Goal: Task Accomplishment & Management: Manage account settings

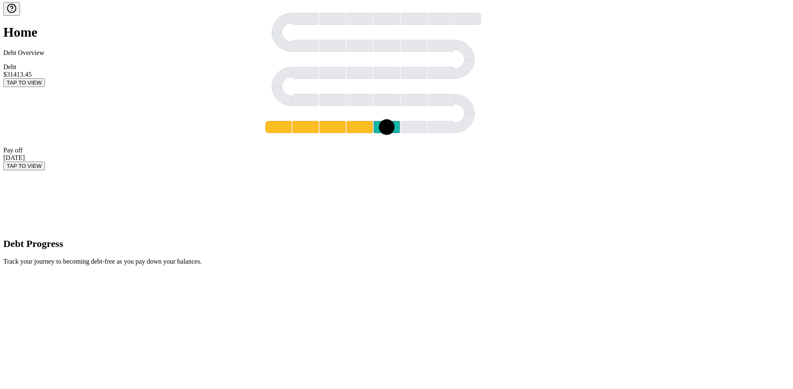
scroll to position [2, 0]
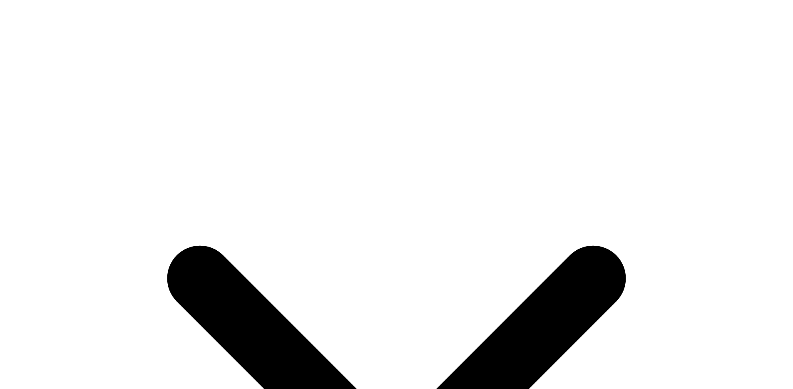
scroll to position [105, 0]
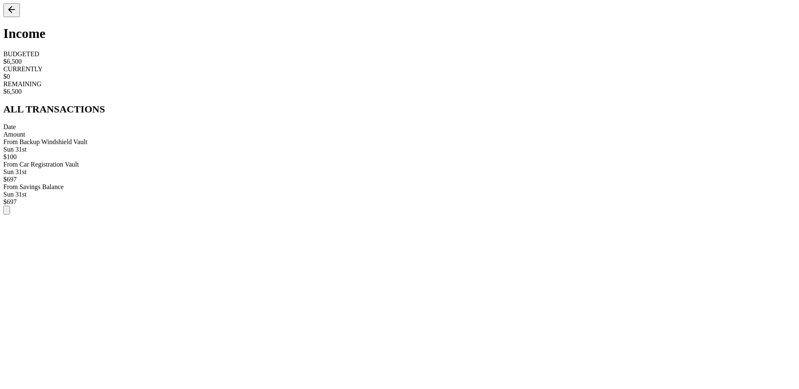
click at [10, 17] on button at bounding box center [11, 10] width 17 height 14
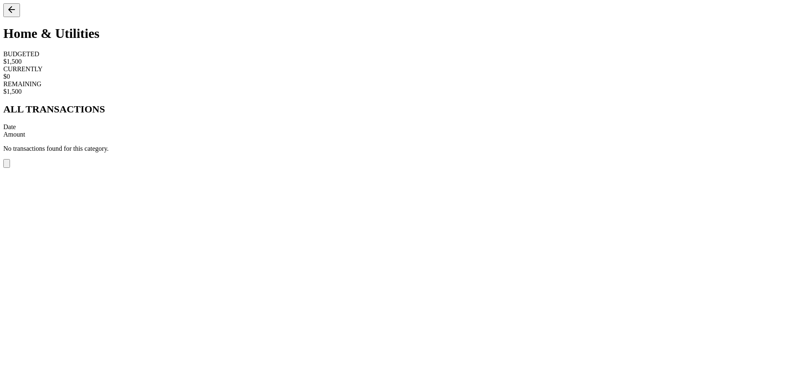
click at [17, 15] on icon at bounding box center [12, 10] width 10 height 10
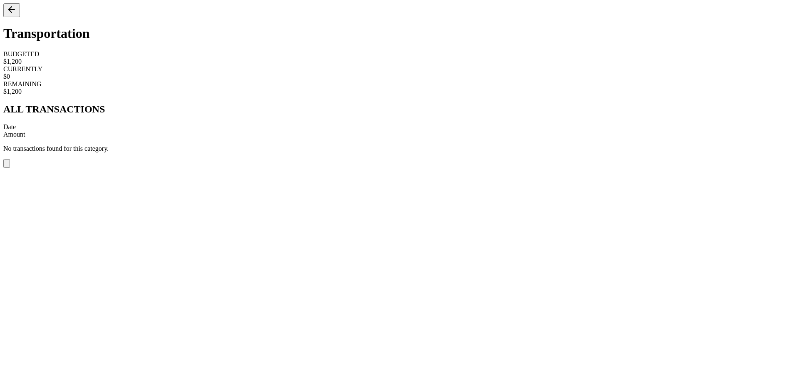
click at [17, 17] on div at bounding box center [399, 10] width 793 height 14
click at [17, 15] on icon at bounding box center [12, 10] width 10 height 10
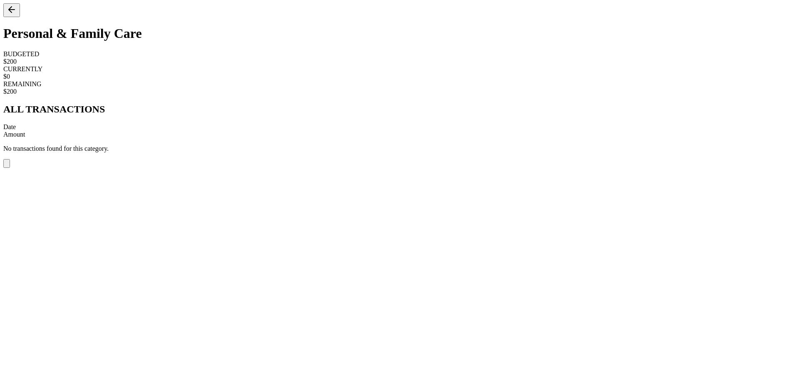
click at [15, 10] on icon at bounding box center [12, 10] width 6 height 0
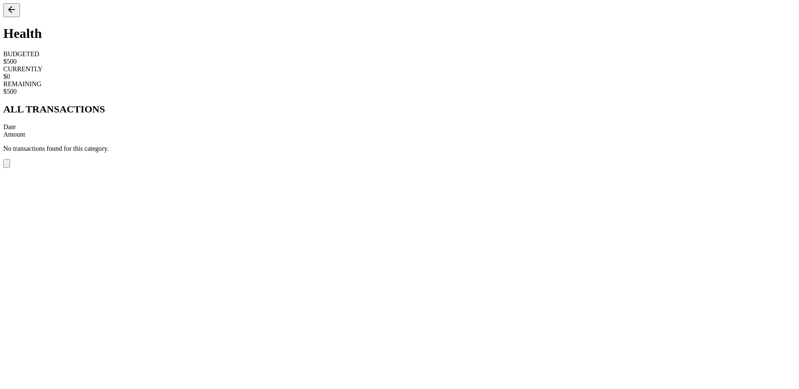
click at [12, 15] on icon at bounding box center [12, 10] width 10 height 10
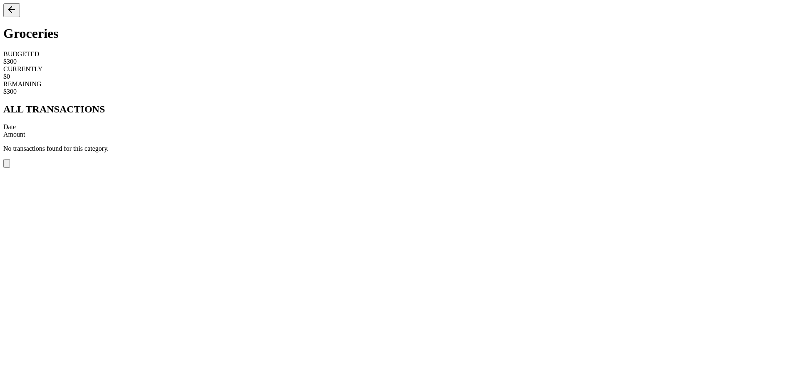
click at [17, 15] on icon at bounding box center [12, 10] width 10 height 10
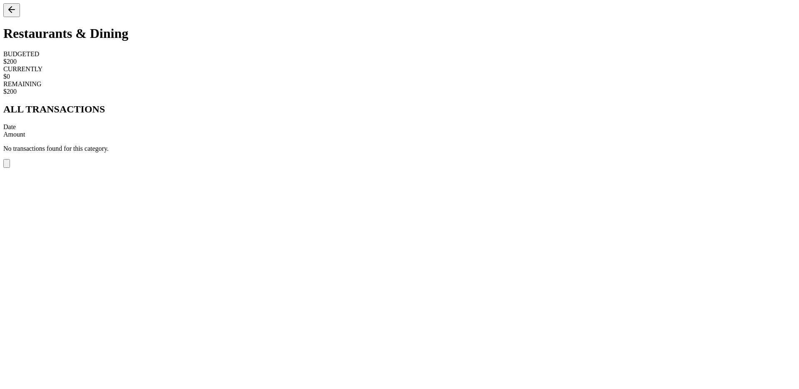
click at [15, 15] on icon at bounding box center [12, 10] width 10 height 10
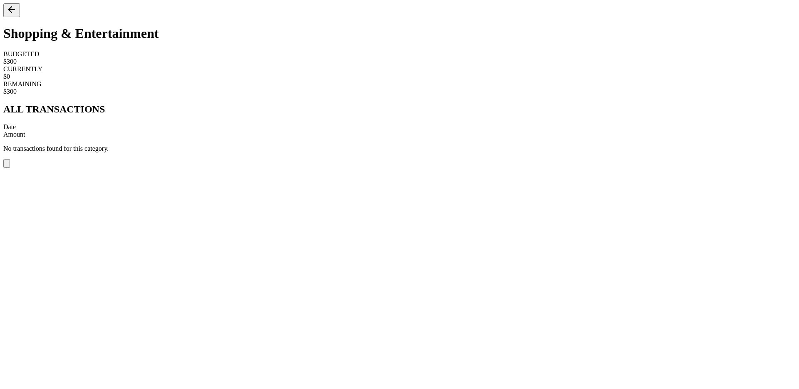
click at [20, 16] on div "Shopping & Entertainment" at bounding box center [399, 22] width 793 height 38
click at [17, 15] on icon at bounding box center [12, 10] width 10 height 10
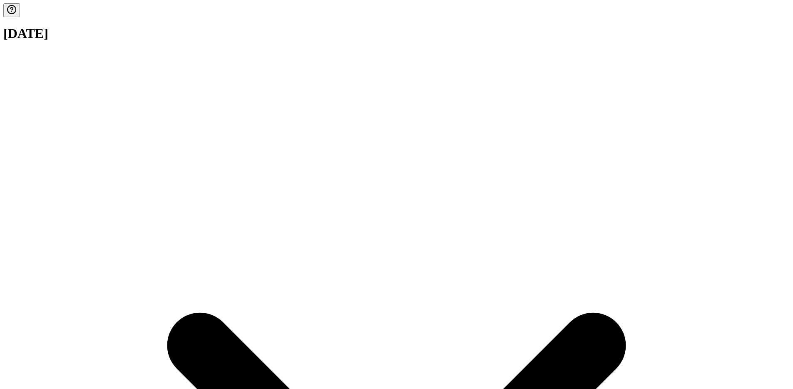
scroll to position [132, 0]
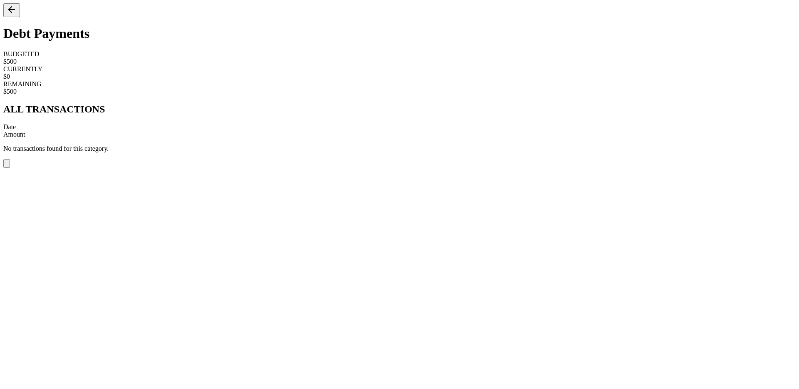
click at [16, 12] on icon at bounding box center [12, 10] width 10 height 10
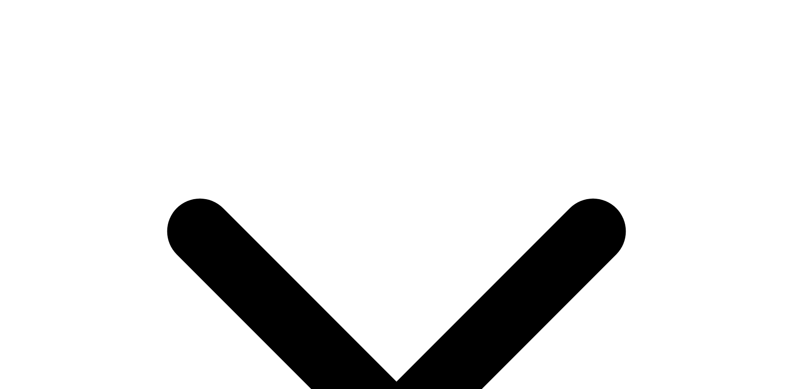
scroll to position [132, 0]
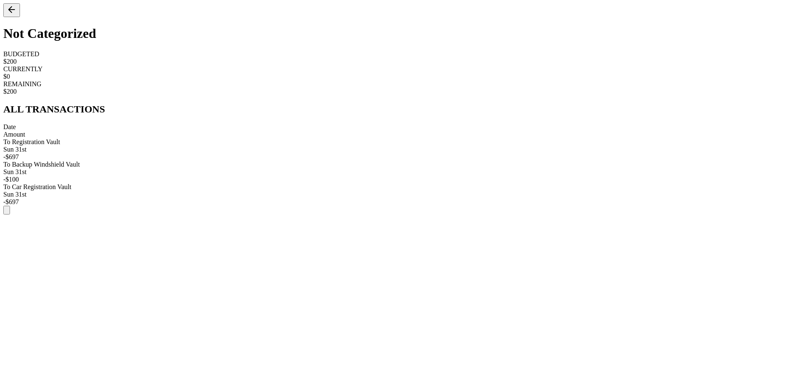
click at [12, 15] on icon at bounding box center [12, 10] width 10 height 10
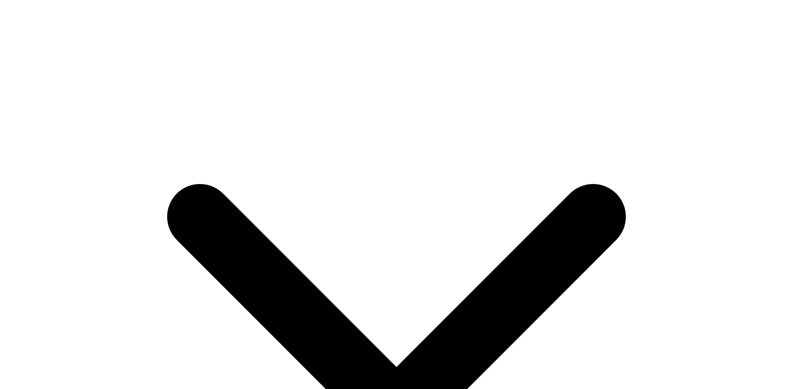
scroll to position [132, 0]
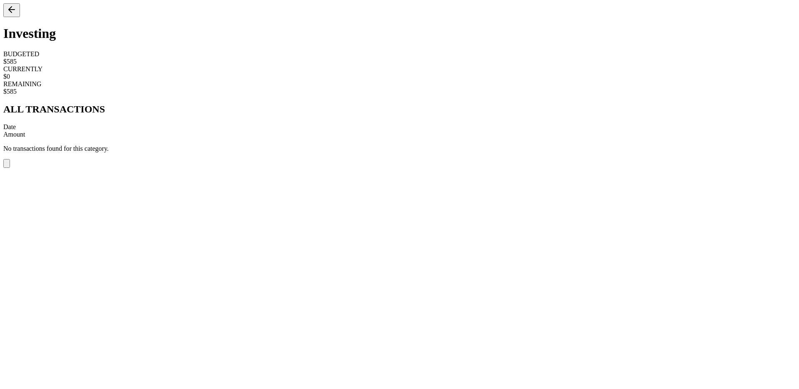
click at [13, 15] on icon at bounding box center [12, 10] width 10 height 10
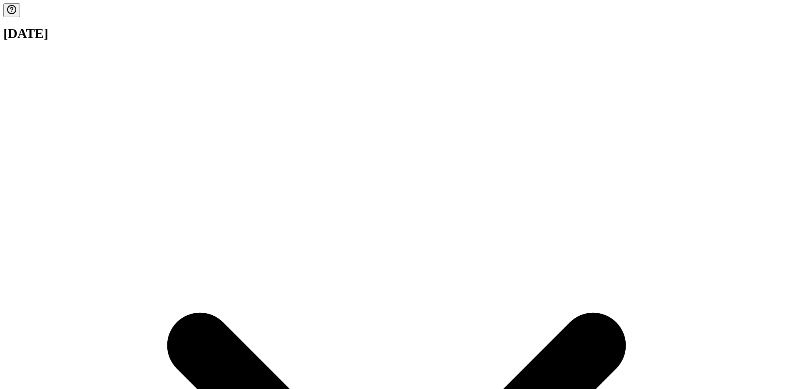
click at [397, 26] on h1 "[DATE]" at bounding box center [396, 33] width 786 height 15
click at [400, 26] on h1 "[DATE]" at bounding box center [396, 33] width 786 height 15
click at [397, 26] on h1 "[DATE]" at bounding box center [396, 33] width 786 height 15
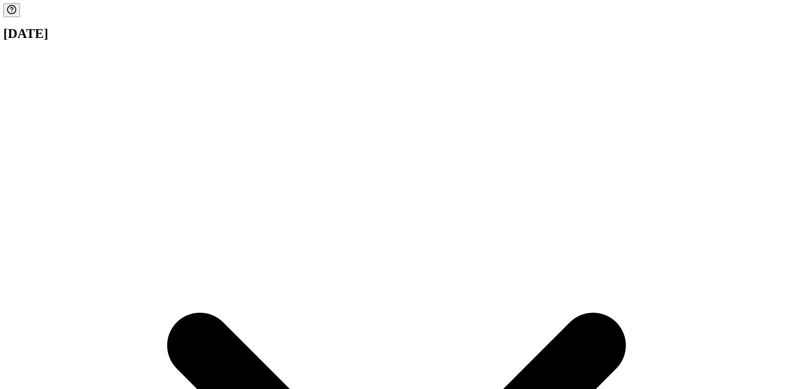
click at [398, 26] on h1 "[DATE]" at bounding box center [396, 33] width 786 height 15
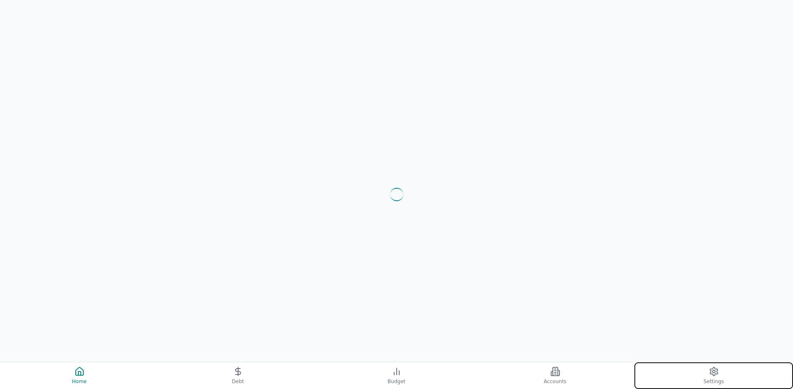
click at [705, 363] on button "Settings" at bounding box center [713, 375] width 159 height 27
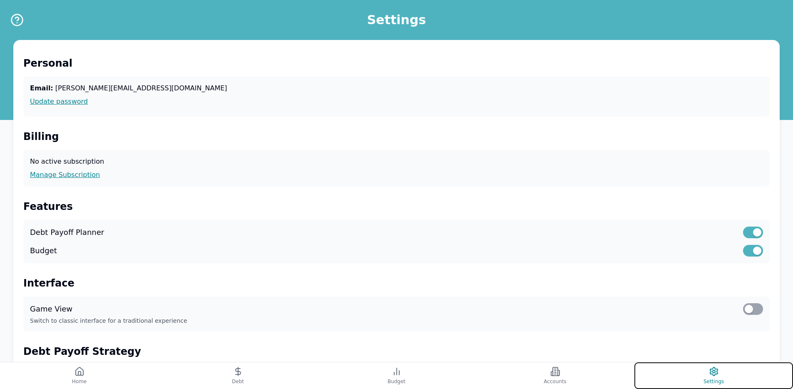
scroll to position [212, 0]
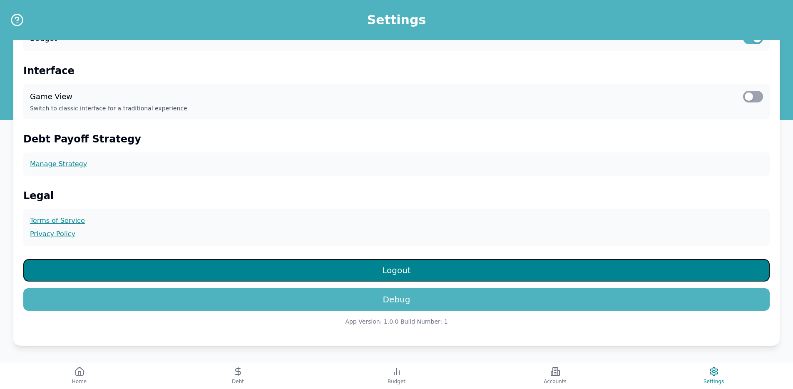
click at [465, 275] on button "Logout" at bounding box center [396, 270] width 746 height 22
